Goal: Information Seeking & Learning: Learn about a topic

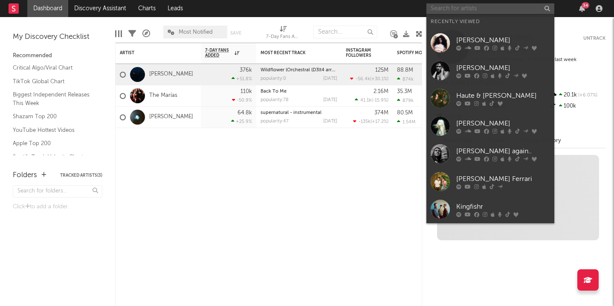
click at [516, 9] on input "text" at bounding box center [490, 8] width 128 height 11
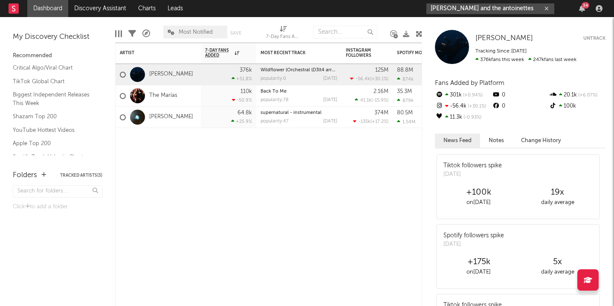
type input "[PERSON_NAME] and the antoinettes"
click at [514, 8] on input "[PERSON_NAME] and the antoinettes" at bounding box center [490, 8] width 128 height 11
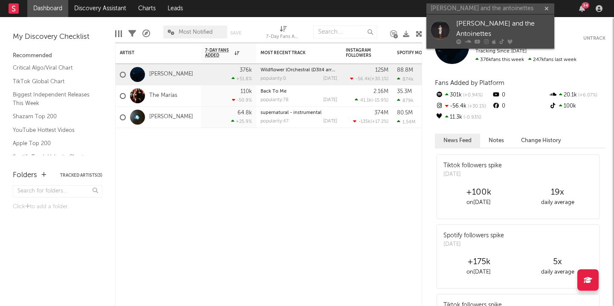
click at [446, 29] on div at bounding box center [440, 29] width 19 height 19
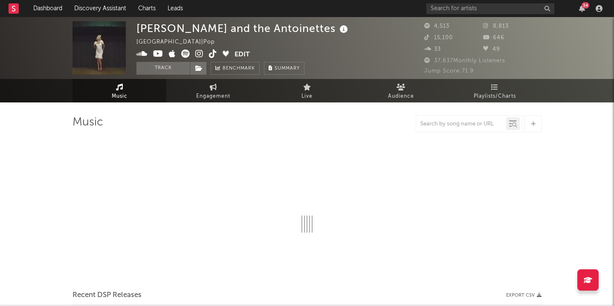
select select "6m"
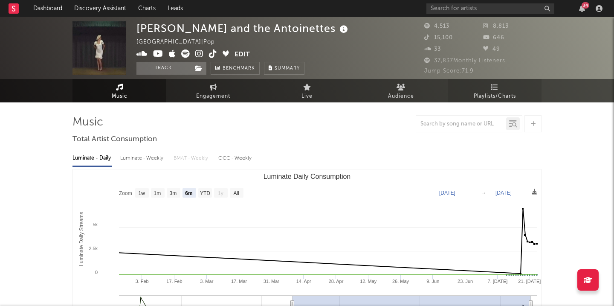
click at [473, 89] on link "Playlists/Charts" at bounding box center [495, 90] width 94 height 23
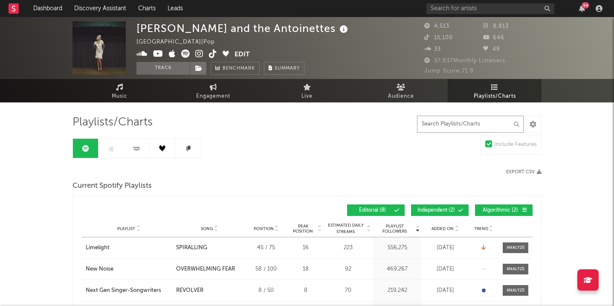
click at [491, 123] on input "text" at bounding box center [470, 124] width 107 height 17
type input "e"
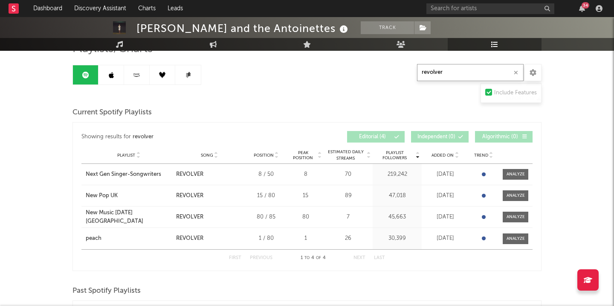
scroll to position [73, 0]
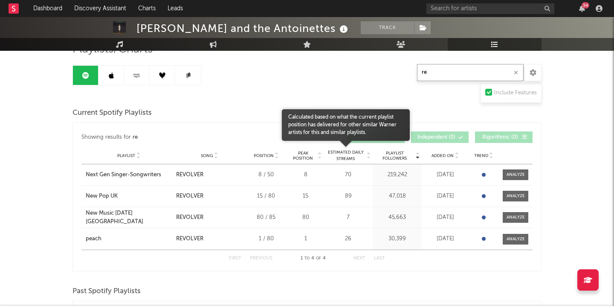
type input "r"
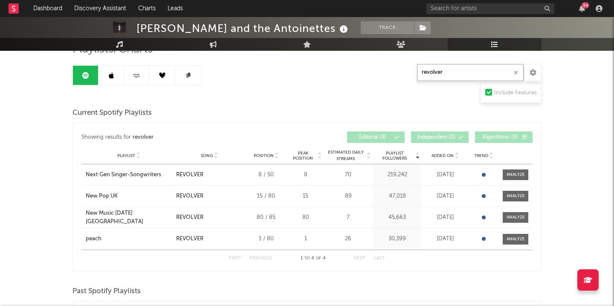
type input "revolver"
